Goal: Transaction & Acquisition: Purchase product/service

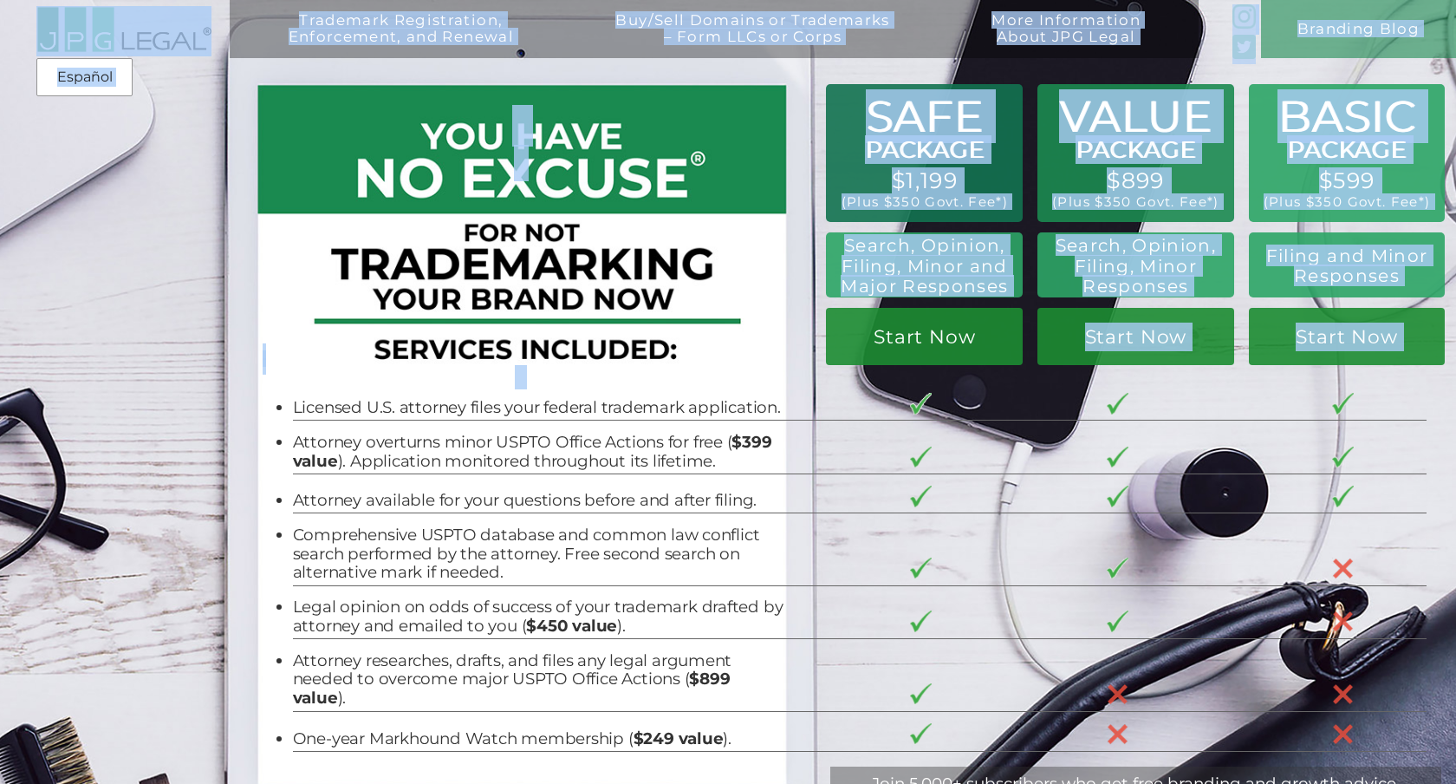
drag, startPoint x: 842, startPoint y: 243, endPoint x: 1009, endPoint y: 298, distance: 176.2
click at [1009, 43] on div "Trademark Registration, Enforcement, and Renewal File a Trademark Application T…" at bounding box center [728, 21] width 1456 height 43
click at [1009, 298] on div "SAFE PACKAGE $1,199 (Plus $350 Govt. Fee*) Search, Opinion, Filing, Minor and M…" at bounding box center [925, 224] width 204 height 281
drag, startPoint x: 1009, startPoint y: 294, endPoint x: 908, endPoint y: 257, distance: 106.9
click at [908, 43] on div "Trademark Registration, Enforcement, and Renewal File a Trademark Application T…" at bounding box center [728, 21] width 1456 height 43
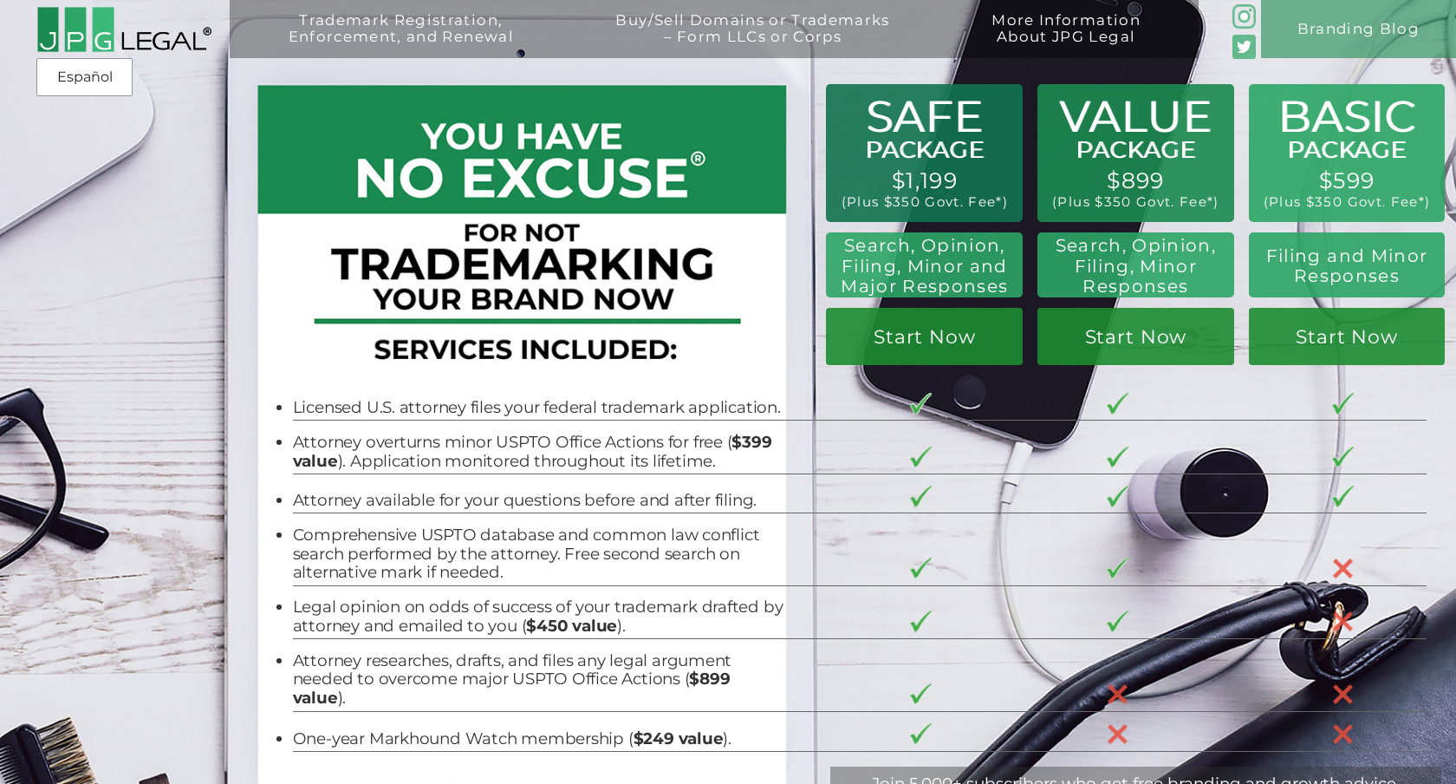
click at [908, 257] on div "Trademark Registration, Enforcement, and Renewal File a Trademark Application T…" at bounding box center [728, 131] width 1456 height 262
drag, startPoint x: 845, startPoint y: 248, endPoint x: 922, endPoint y: 243, distance: 77.3
click at [921, 243] on div "Trademark Registration, Enforcement, and Renewal File a Trademark Application T…" at bounding box center [728, 131] width 1456 height 262
drag, startPoint x: 1003, startPoint y: 287, endPoint x: 970, endPoint y: 264, distance: 39.9
click at [1049, 264] on h2 "Search, Opinion, Filing, Minor and Major Responses" at bounding box center [1135, 266] width 173 height 62
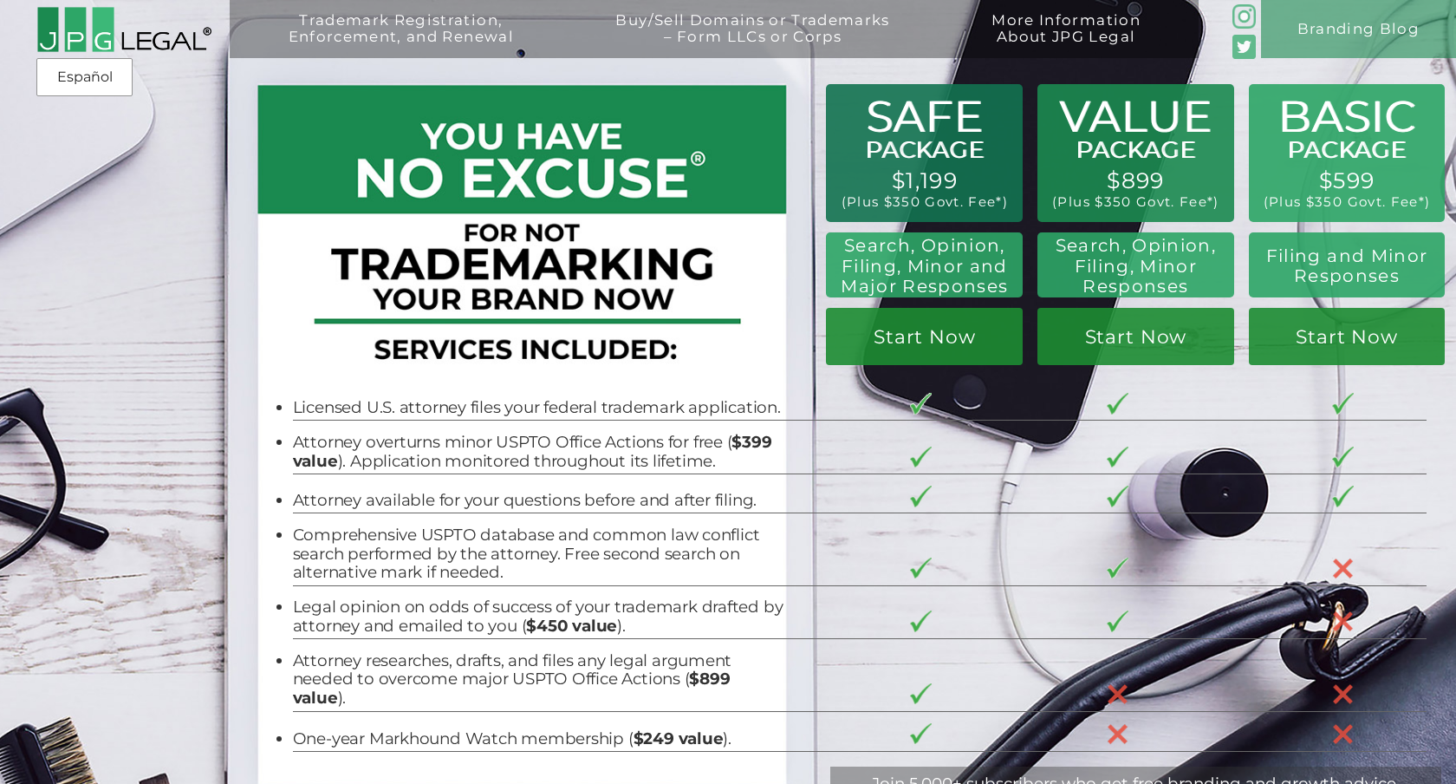
click at [969, 261] on div "Trademark Registration, Enforcement, and Renewal File a Trademark Application T…" at bounding box center [728, 131] width 1456 height 262
